Goal: Task Accomplishment & Management: Manage account settings

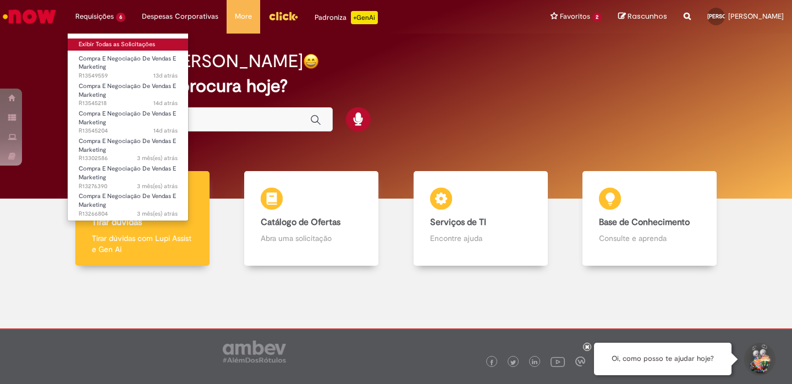
click at [121, 46] on link "Exibir Todas as Solicitações" at bounding box center [128, 45] width 121 height 12
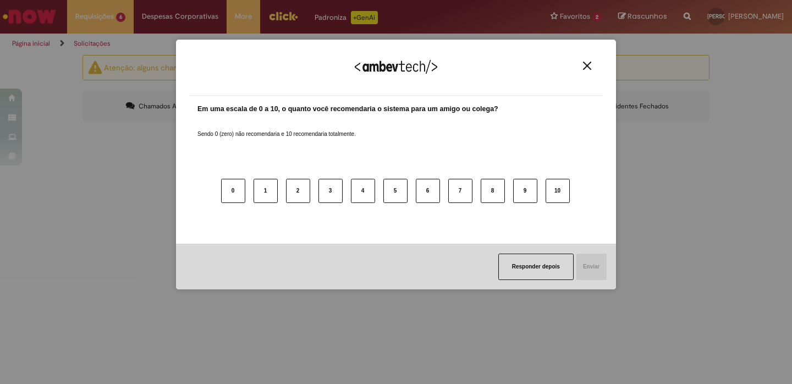
click at [593, 61] on button "Close" at bounding box center [587, 65] width 15 height 9
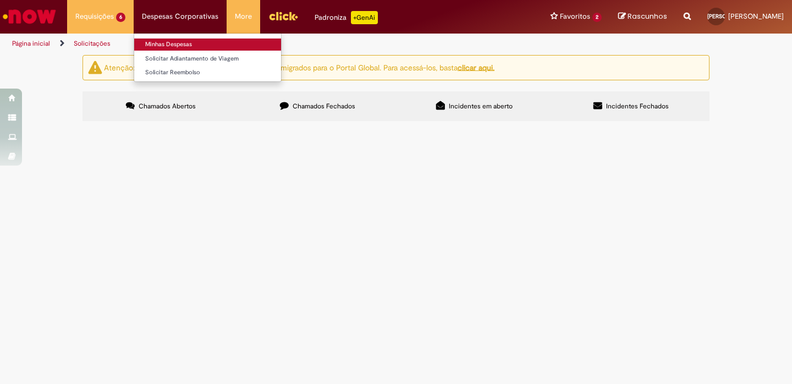
click at [177, 40] on link "Minhas Despesas" at bounding box center [207, 45] width 147 height 12
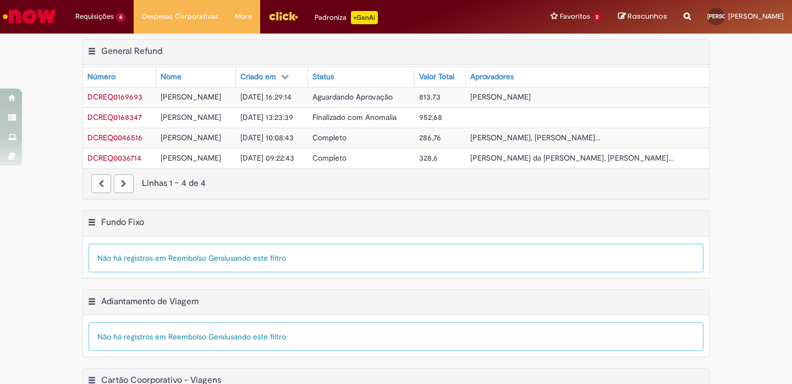
click at [531, 95] on span "Guilherme De Almeida Aguiar Ferreira" at bounding box center [500, 97] width 61 height 10
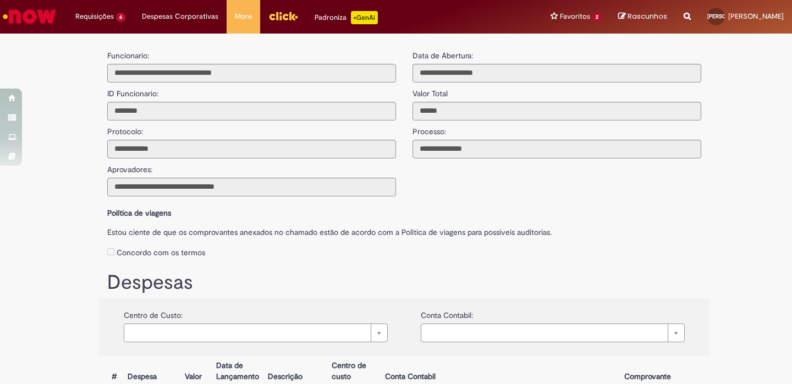
click at [45, 14] on img "Ir para a Homepage" at bounding box center [29, 17] width 57 height 22
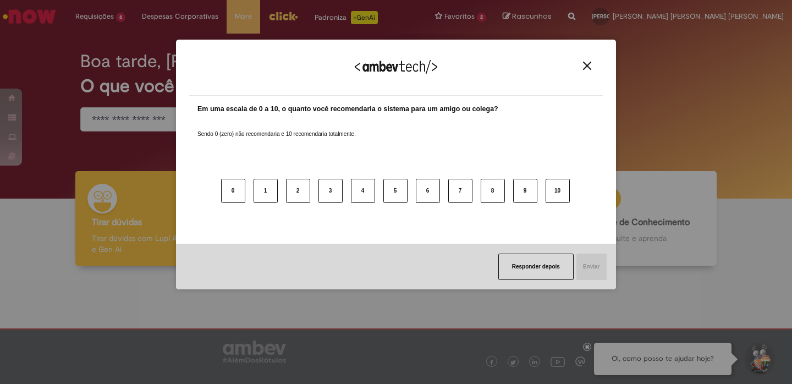
click at [585, 62] on img "Close" at bounding box center [587, 66] width 8 height 8
